Goal: Transaction & Acquisition: Purchase product/service

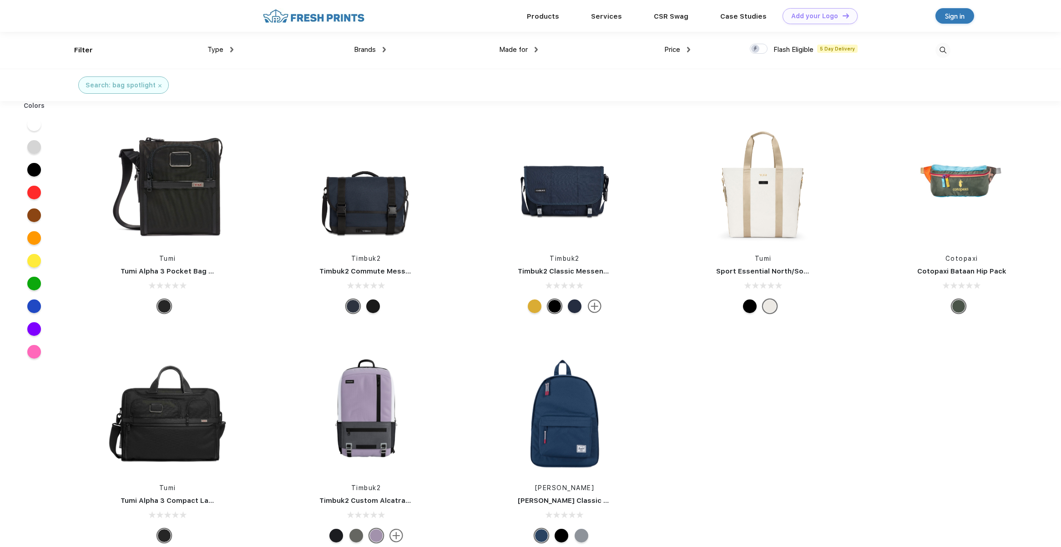
scroll to position [0, 0]
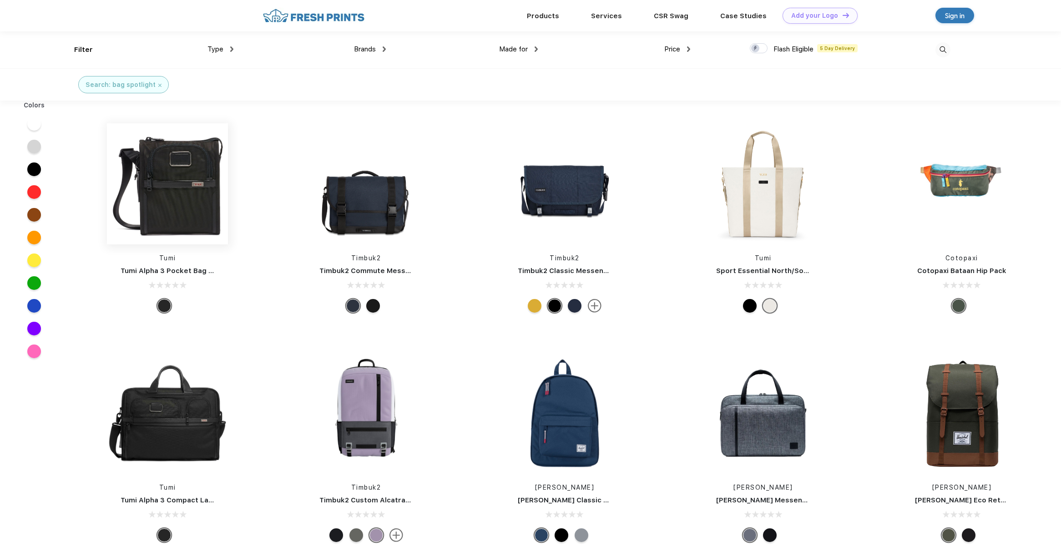
click at [180, 181] on img at bounding box center [167, 183] width 121 height 121
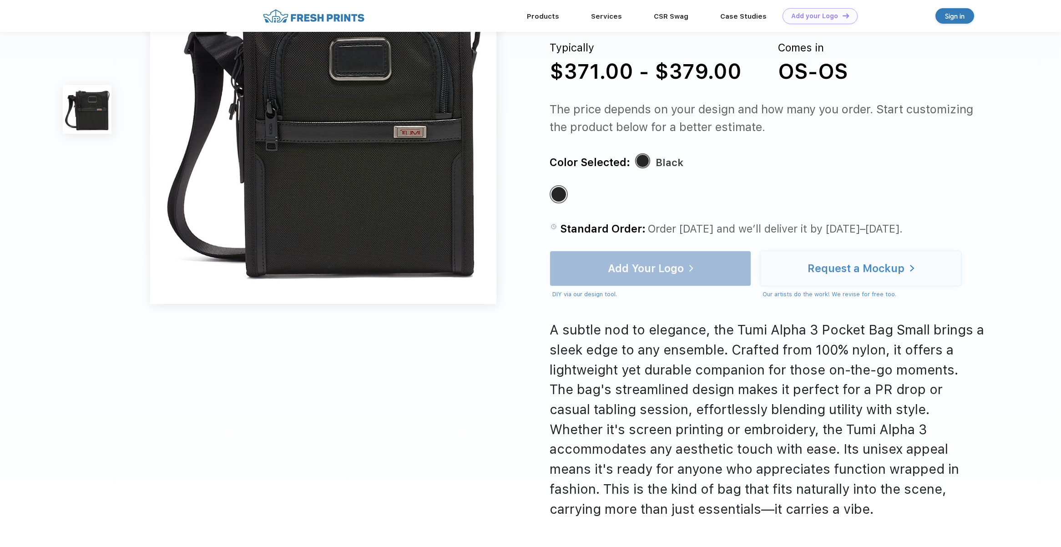
scroll to position [227, 0]
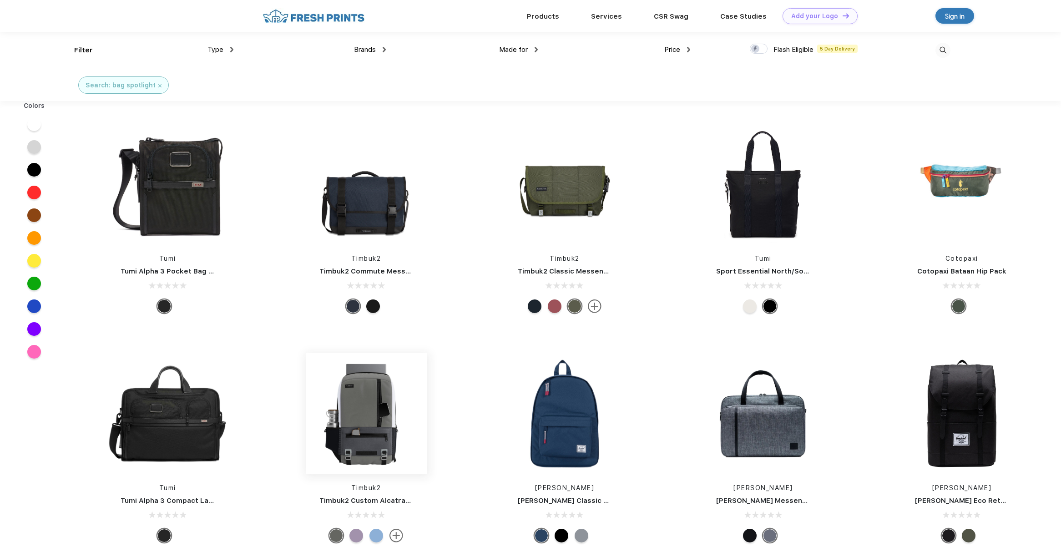
click at [357, 396] on img at bounding box center [366, 413] width 121 height 121
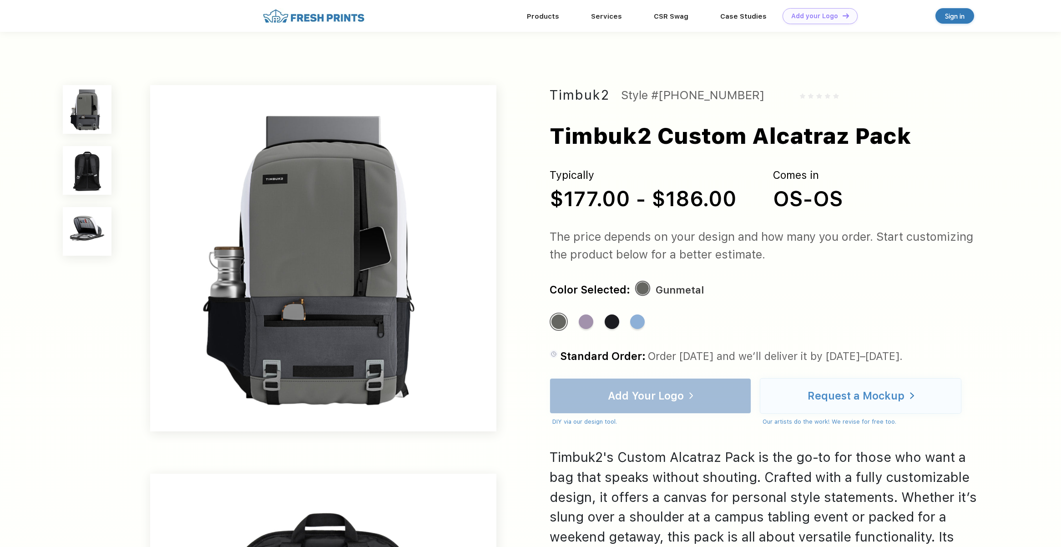
click at [88, 166] on img at bounding box center [87, 170] width 49 height 49
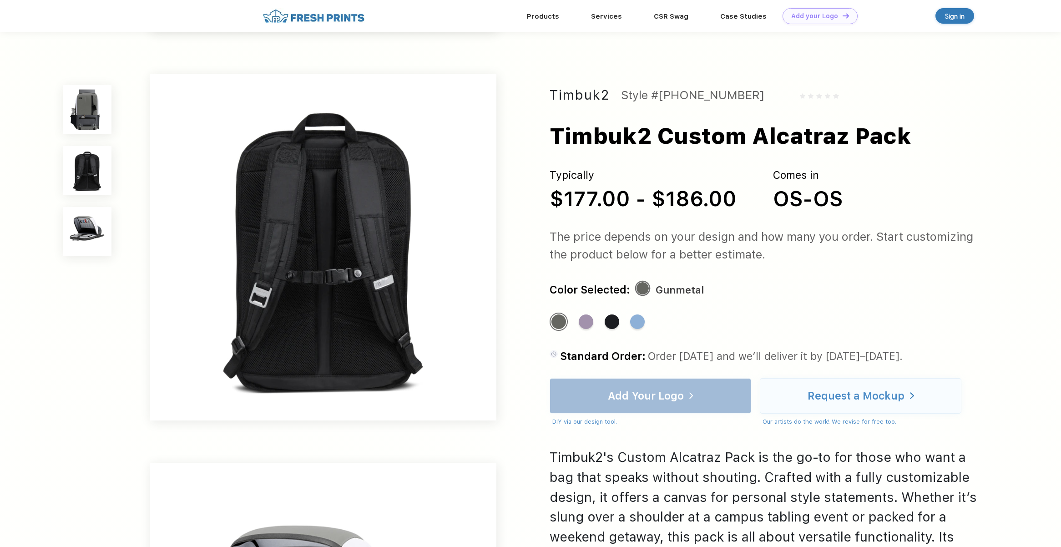
scroll to position [380, 0]
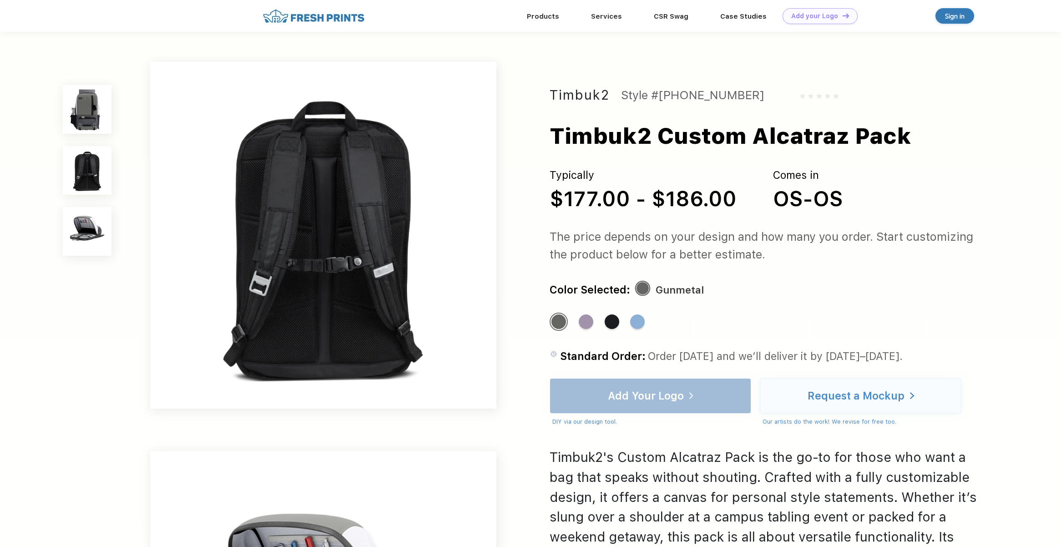
click at [91, 222] on img at bounding box center [87, 231] width 49 height 49
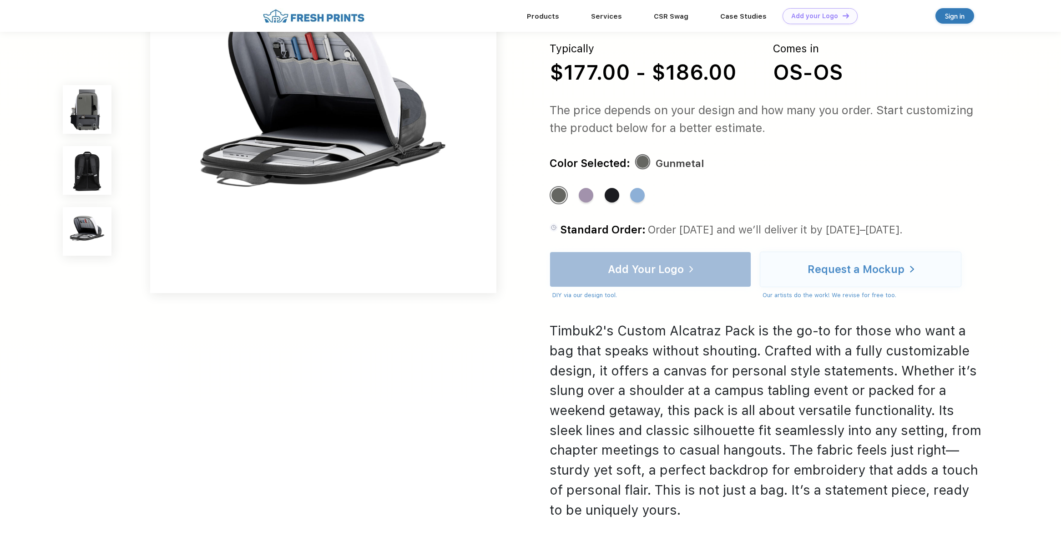
scroll to position [951, 0]
